Goal: Check status: Check status

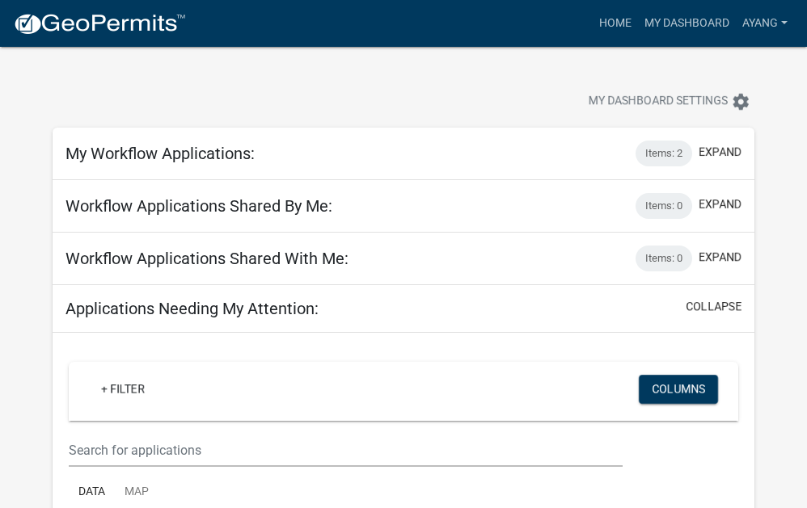
scroll to position [242, 0]
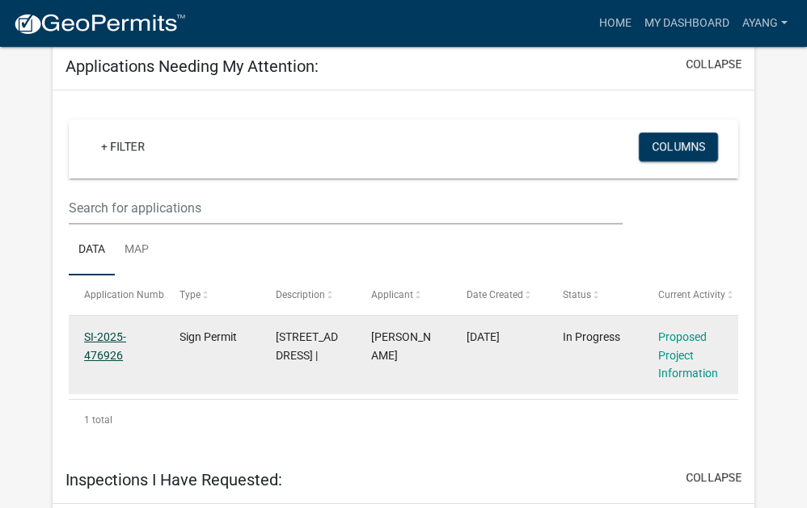
click at [111, 352] on link "SI-2025-476926" at bounding box center [105, 347] width 42 height 32
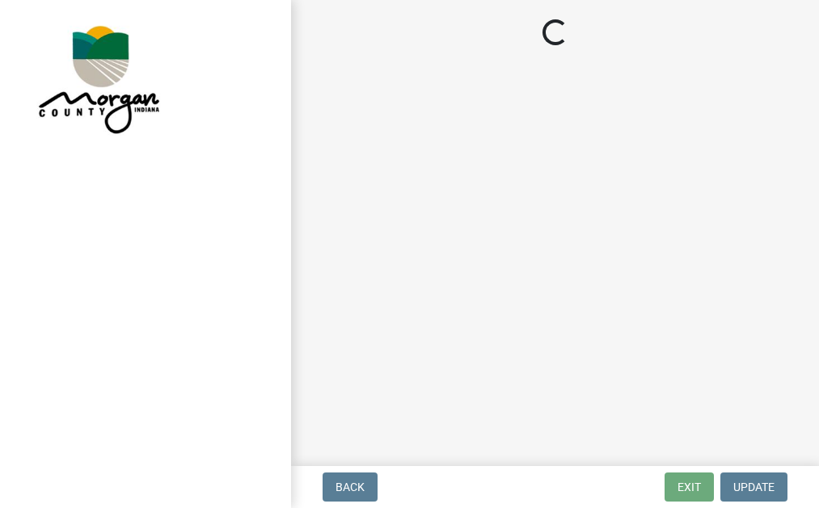
select select "ddff3fc4-854a-4eb6-927e-2cfdcfa94d84"
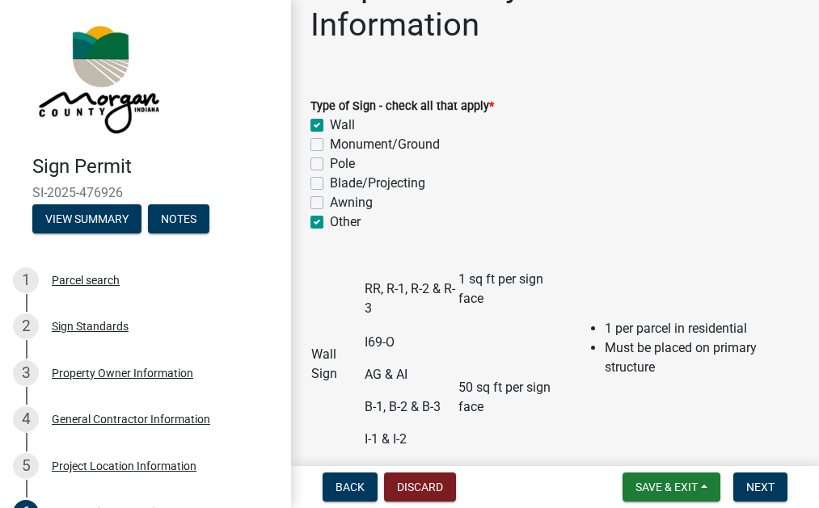
scroll to position [81, 0]
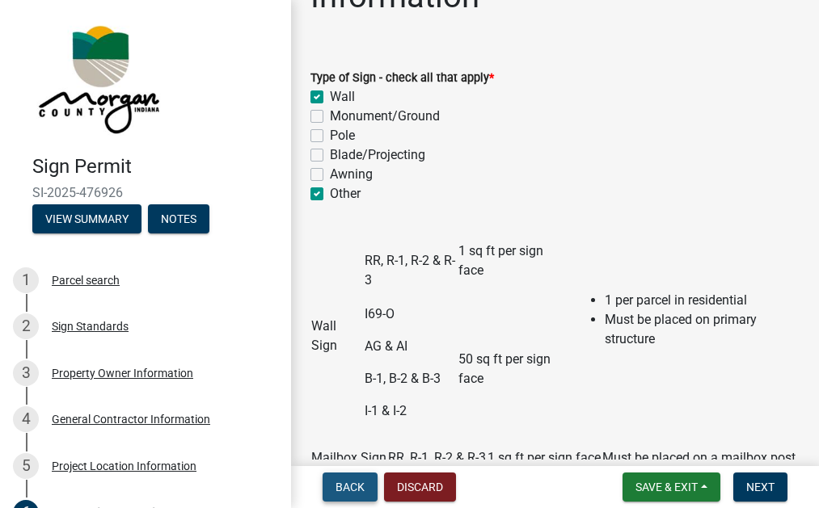
click at [338, 475] on button "Back" at bounding box center [349, 487] width 55 height 29
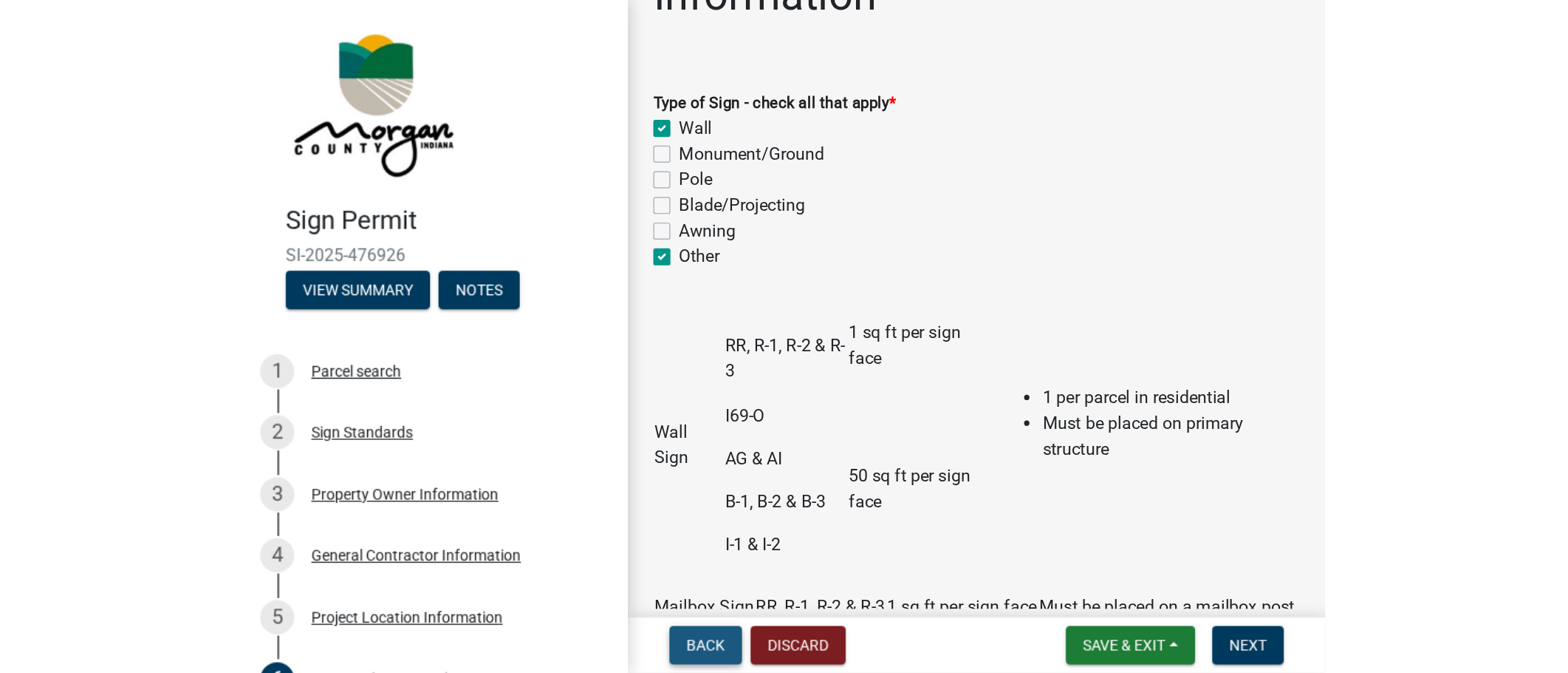
scroll to position [0, 0]
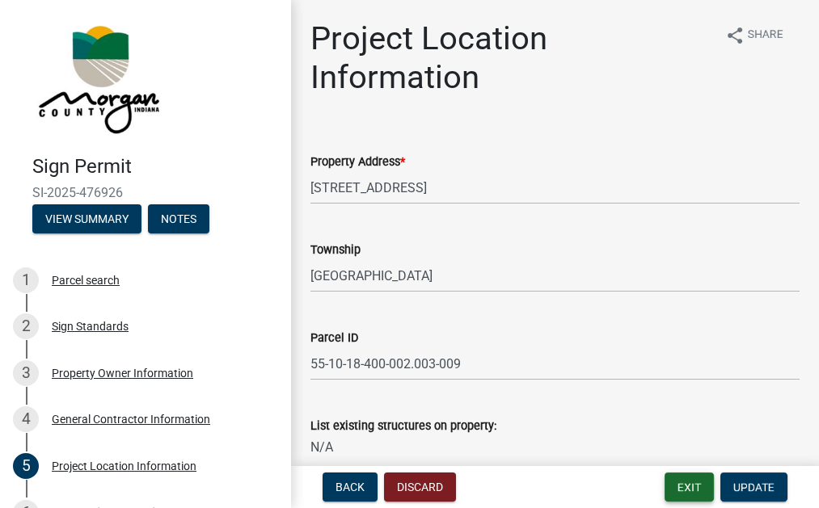
click at [675, 488] on button "Exit" at bounding box center [688, 487] width 49 height 29
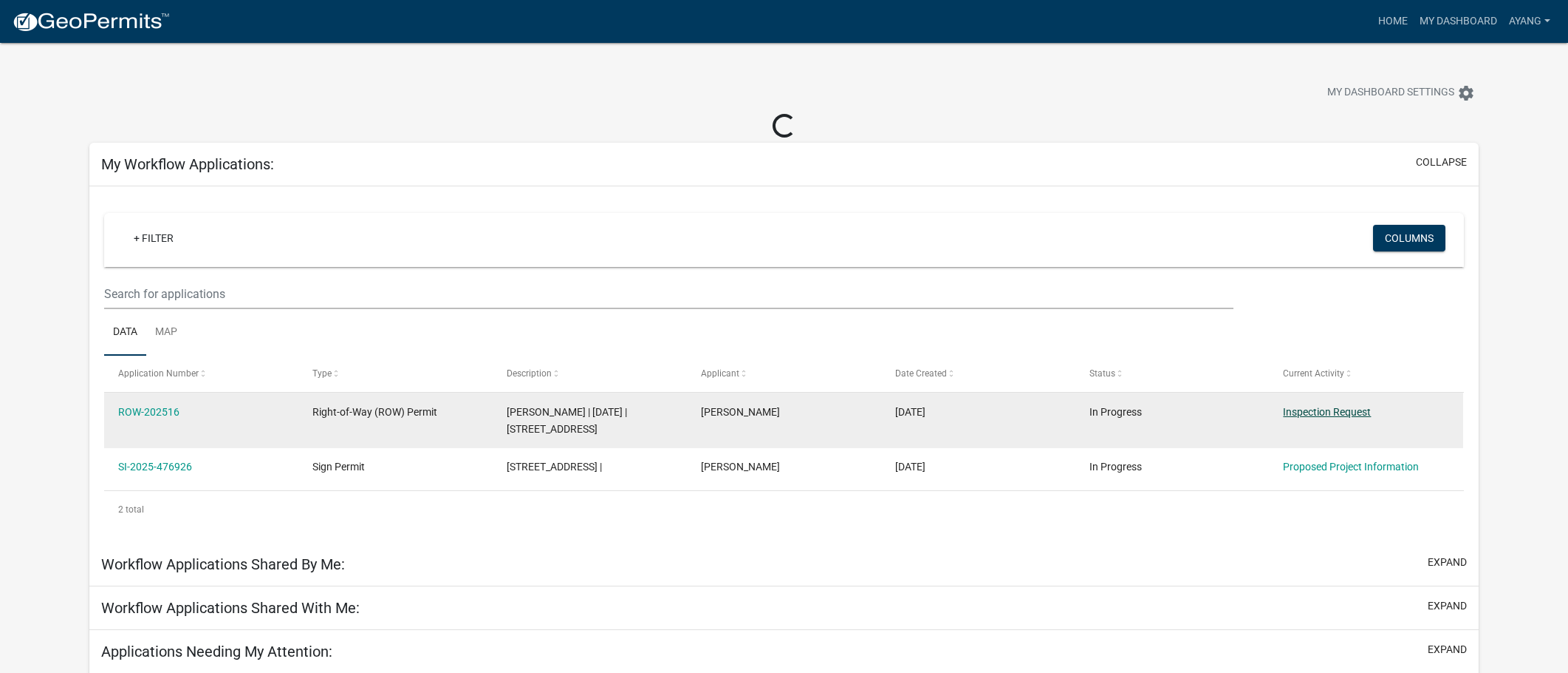
click at [1311, 417] on link "Inspection Request" at bounding box center [1327, 411] width 88 height 12
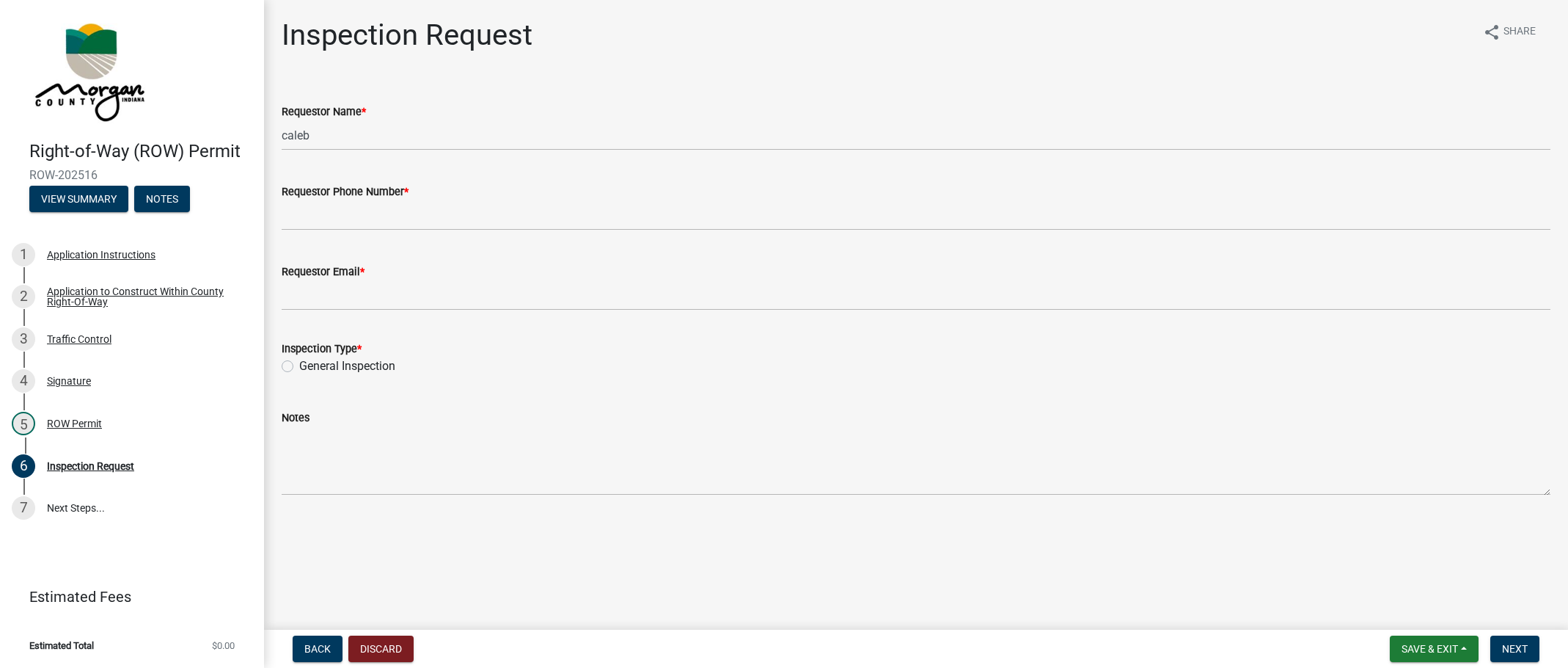
drag, startPoint x: 228, startPoint y: 70, endPoint x: 224, endPoint y: 100, distance: 30.3
click at [228, 70] on link at bounding box center [126, 70] width 229 height 117
click at [104, 203] on button "View Summary" at bounding box center [78, 198] width 99 height 26
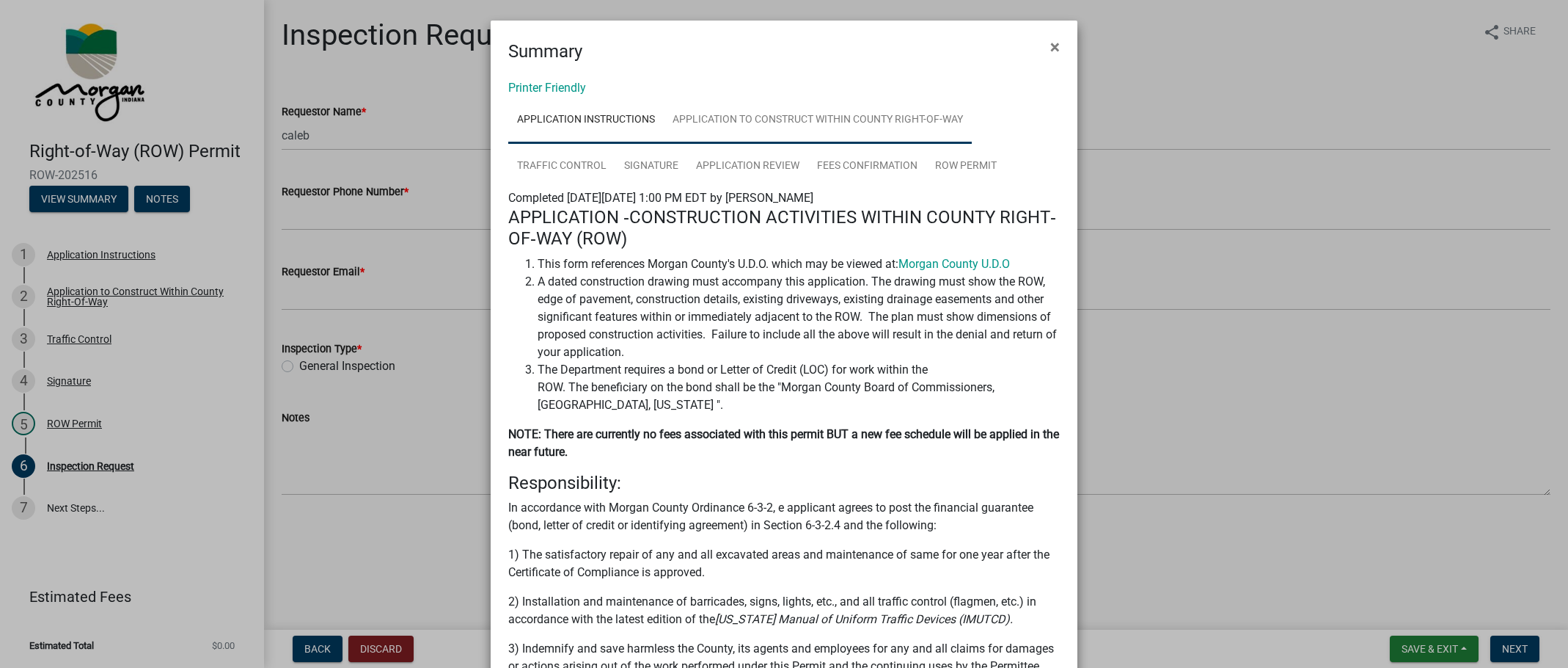
click at [824, 122] on link "Application to Construct Within County Right-Of-Way" at bounding box center [817, 121] width 308 height 47
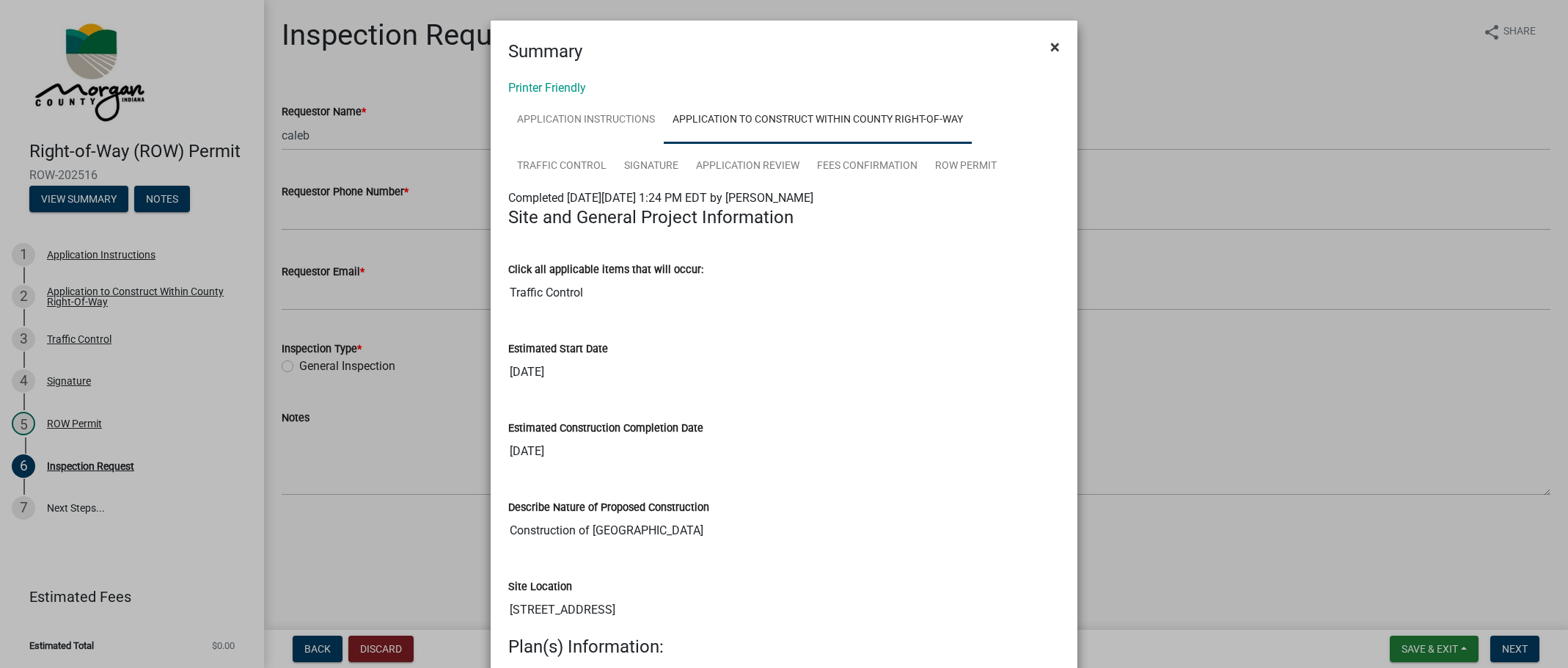
click at [1050, 44] on span "×" at bounding box center [1054, 46] width 10 height 21
